Goal: Task Accomplishment & Management: Manage account settings

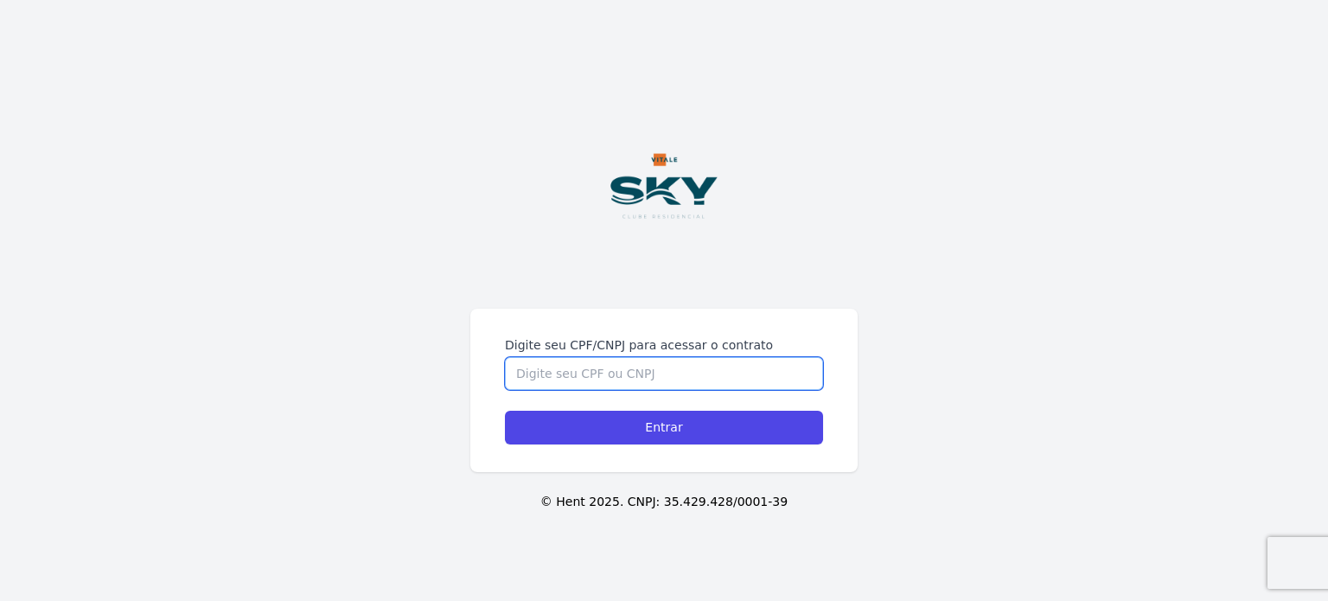
click at [577, 366] on input "Digite seu CPF/CNPJ para acessar o contrato" at bounding box center [664, 373] width 318 height 33
type input "16761646774"
click at [505, 411] on input "Entrar" at bounding box center [664, 428] width 318 height 34
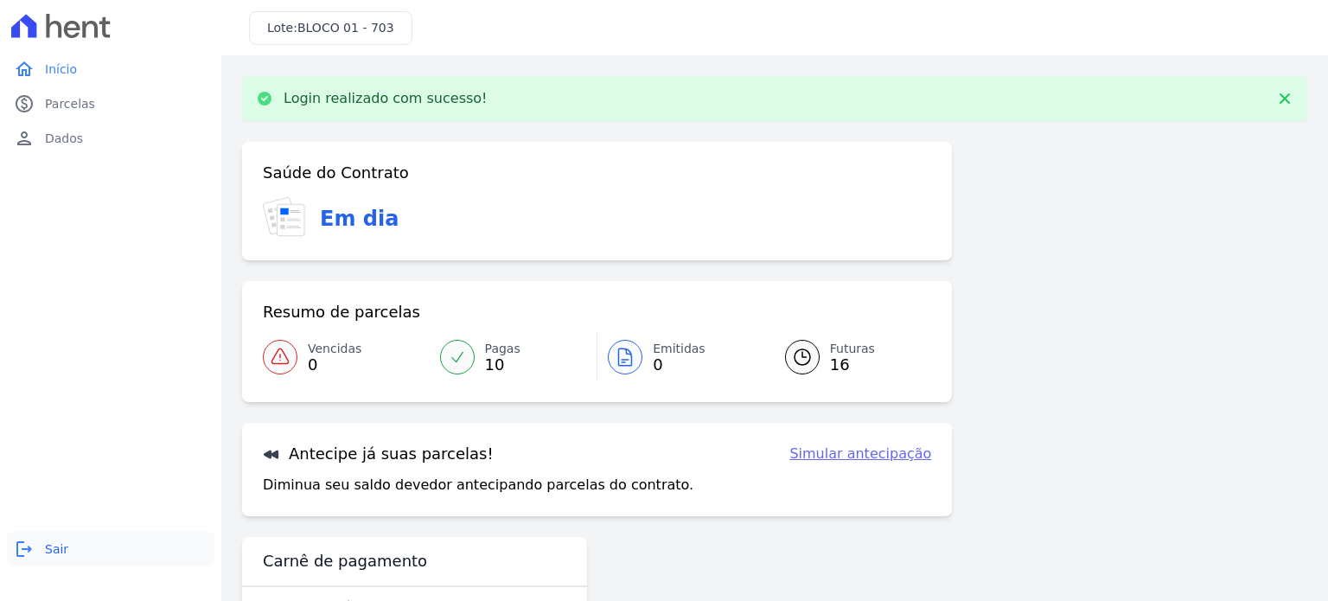
click at [27, 547] on icon "logout" at bounding box center [24, 549] width 21 height 21
